Goal: Navigation & Orientation: Find specific page/section

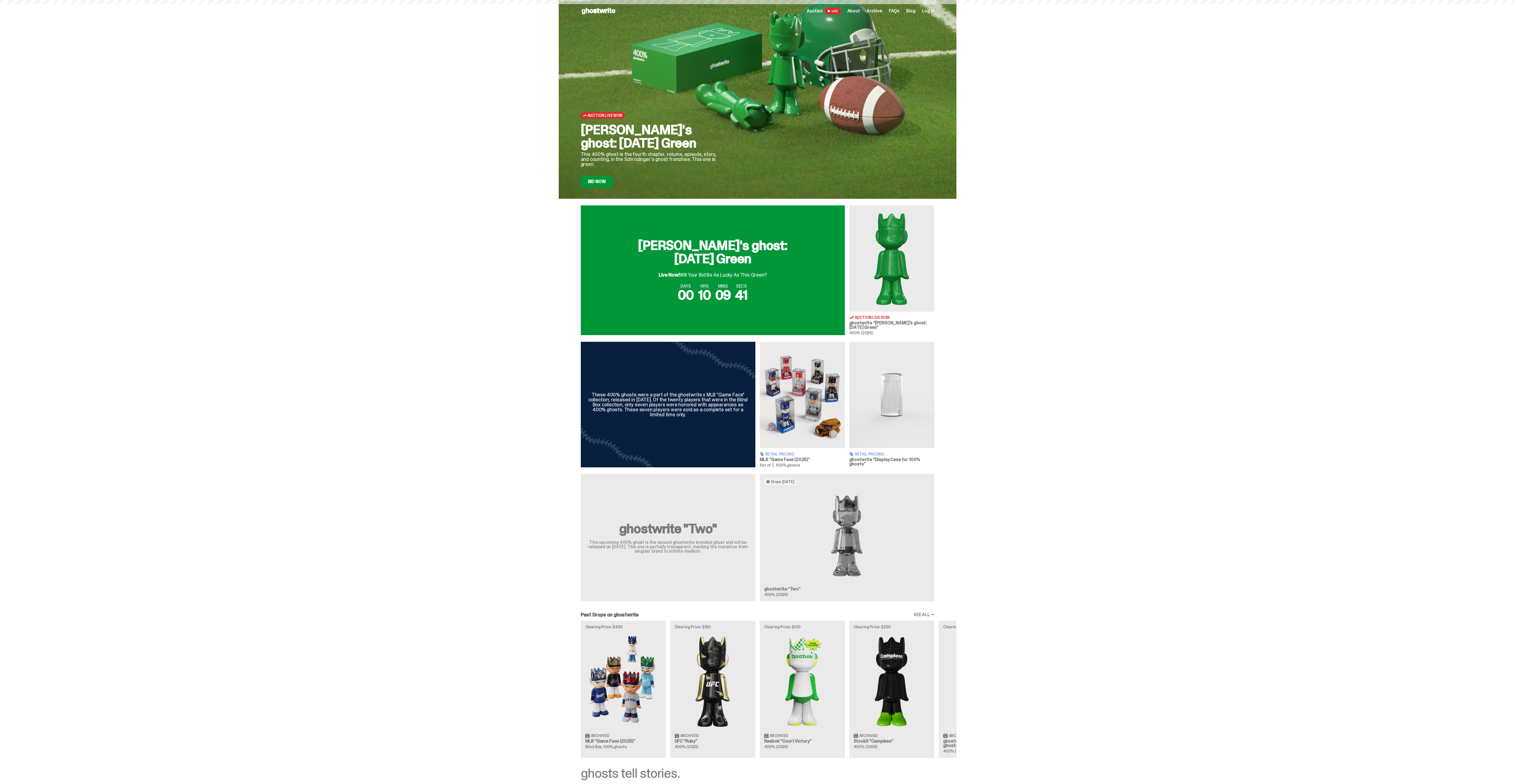
click at [757, 258] on h2 "[PERSON_NAME]'s ghost: [DATE] Green" at bounding box center [713, 252] width 177 height 27
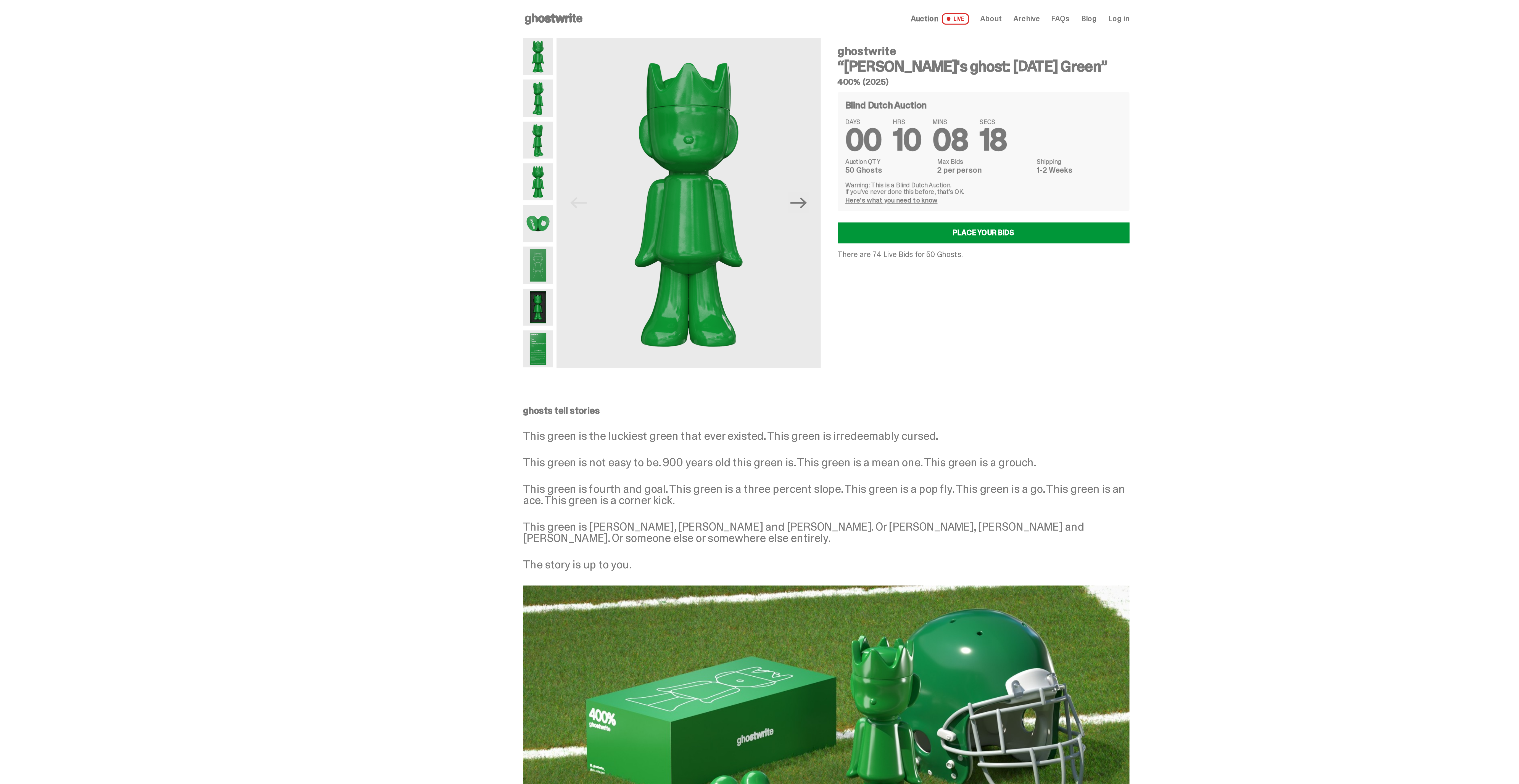
click at [604, 5] on div "Open main menu Home Auction LIVE About Archive FAQs Blog Log in" at bounding box center [758, 11] width 354 height 22
click at [604, 12] on icon at bounding box center [599, 11] width 35 height 9
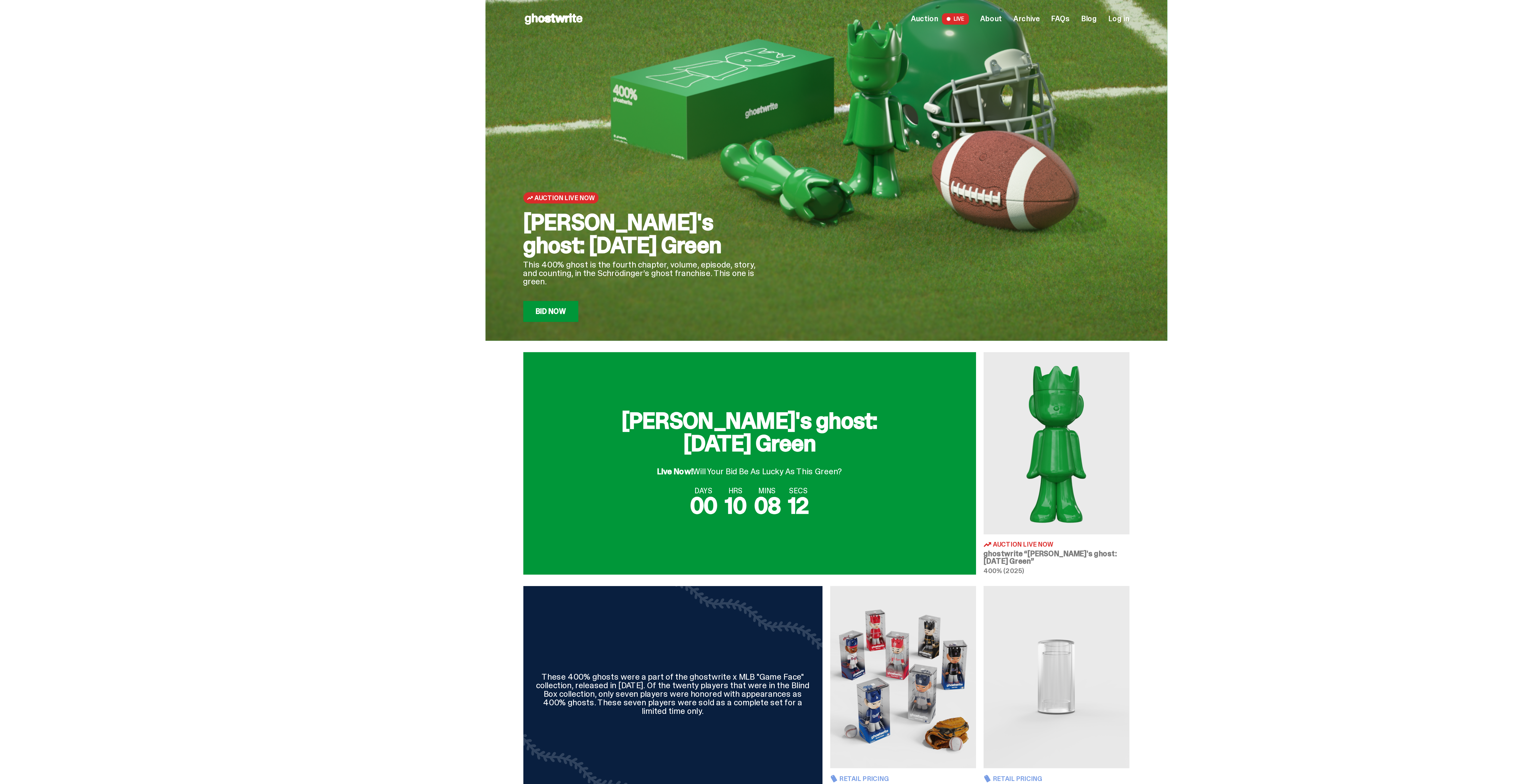
click at [821, 13] on span "Auction" at bounding box center [814, 11] width 16 height 4
